Goal: Task Accomplishment & Management: Manage account settings

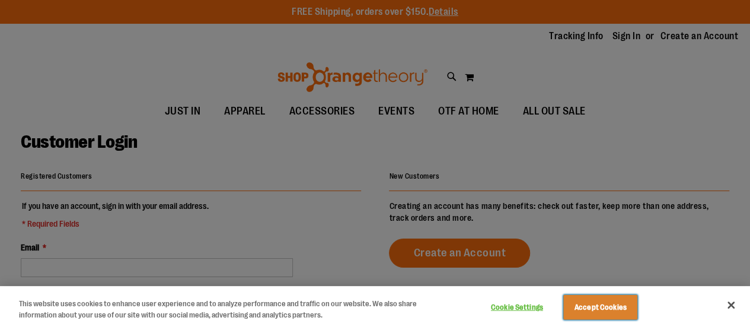
click at [637, 303] on button "Accept Cookies" at bounding box center [600, 307] width 74 height 25
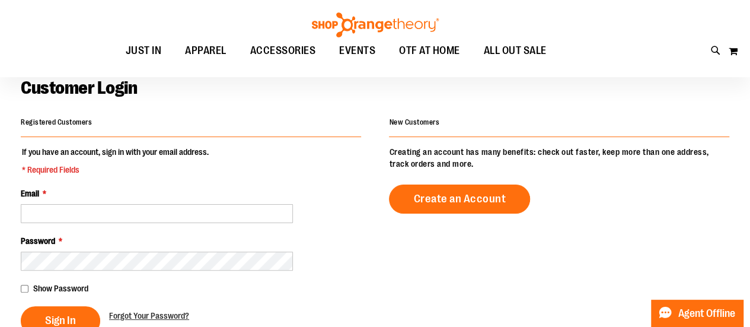
scroll to position [54, 0]
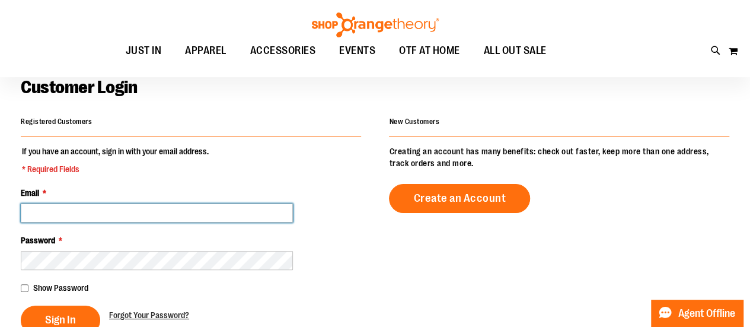
click at [113, 209] on input "Email *" at bounding box center [157, 212] width 272 height 19
type input "**********"
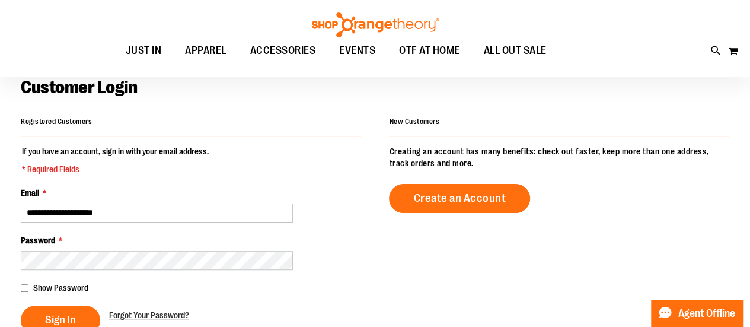
click at [63, 283] on span "Show Password" at bounding box center [60, 287] width 55 height 9
drag, startPoint x: 70, startPoint y: 274, endPoint x: 113, endPoint y: 291, distance: 46.6
click at [113, 291] on div "Show Password" at bounding box center [191, 288] width 340 height 12
click at [76, 316] on span "Sign In" at bounding box center [60, 319] width 31 height 13
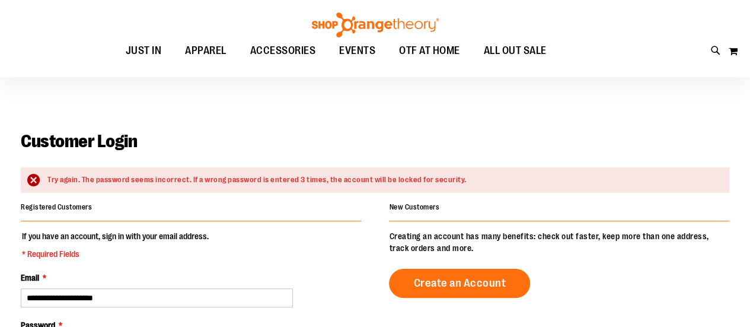
scroll to position [92, 0]
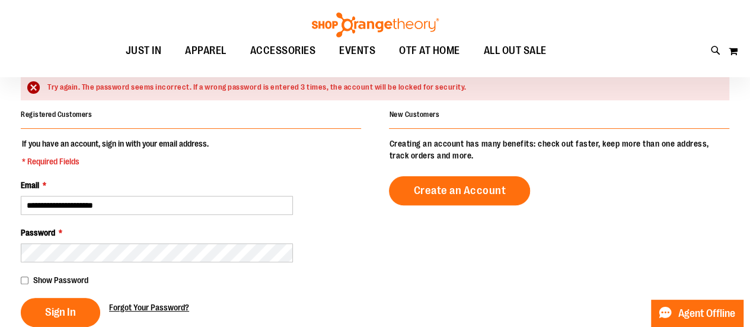
click at [148, 310] on span "Forgot Your Password?" at bounding box center [149, 306] width 80 height 9
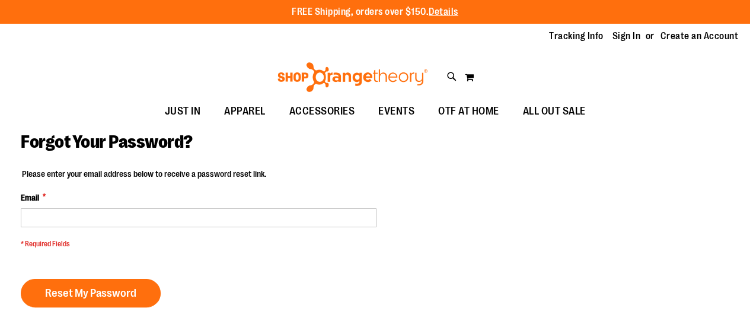
click at [106, 226] on fieldset "Please enter your email address below to receive a password reset link. Email *…" at bounding box center [199, 211] width 356 height 87
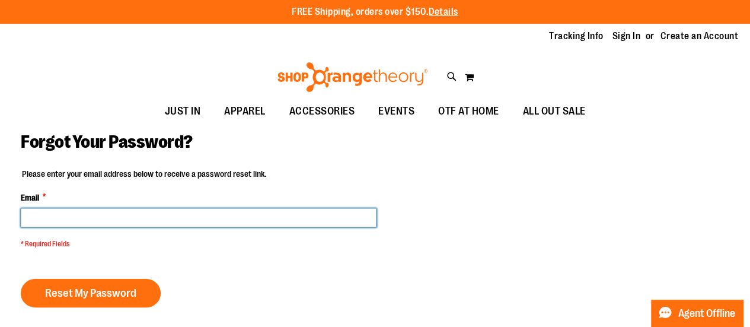
click at [106, 217] on input "Email *" at bounding box center [199, 217] width 356 height 19
type input "**********"
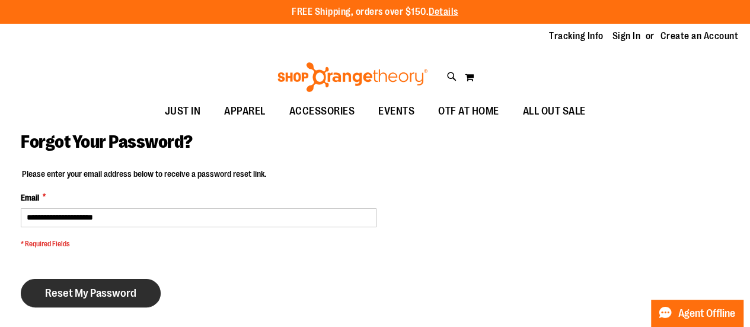
click at [87, 299] on button "Reset My Password" at bounding box center [91, 293] width 140 height 28
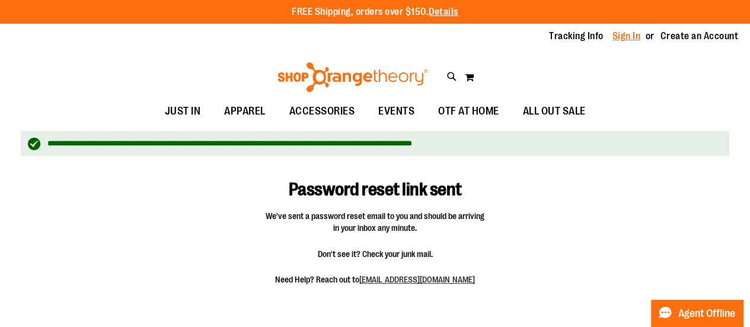
click at [628, 30] on link "Sign In" at bounding box center [626, 36] width 28 height 13
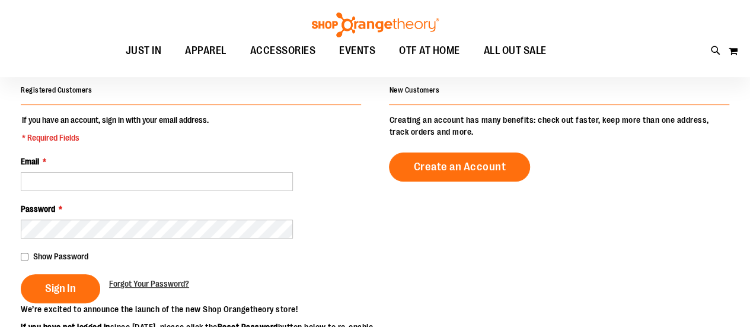
scroll to position [92, 0]
